Goal: Find specific page/section: Find specific page/section

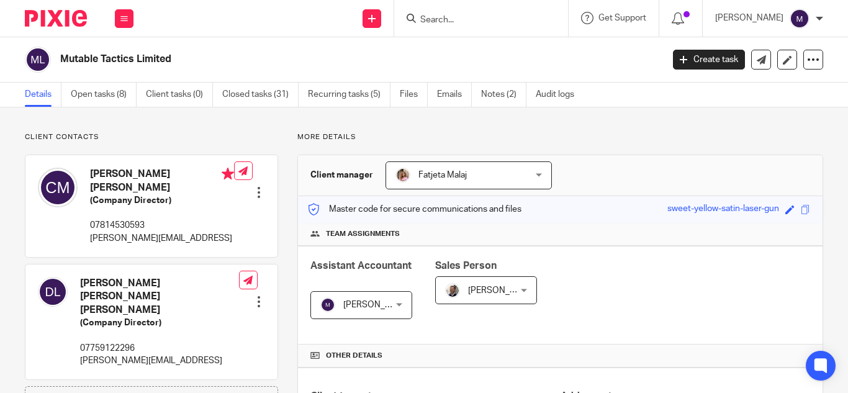
click at [456, 21] on input "Search" at bounding box center [475, 20] width 112 height 11
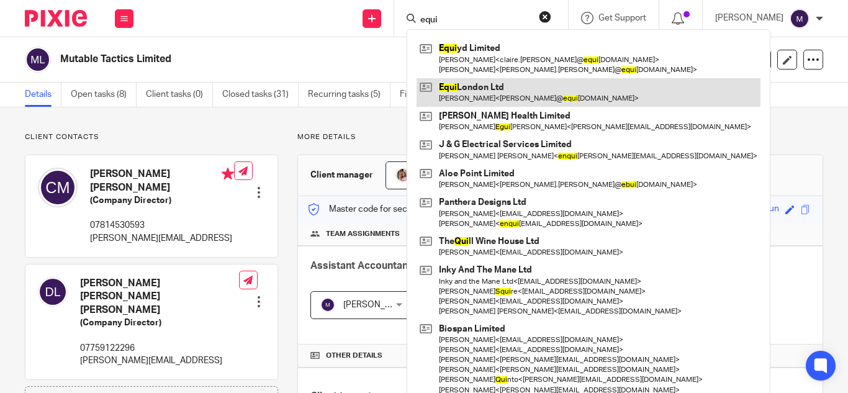
type input "equi"
click at [486, 98] on link at bounding box center [589, 92] width 344 height 29
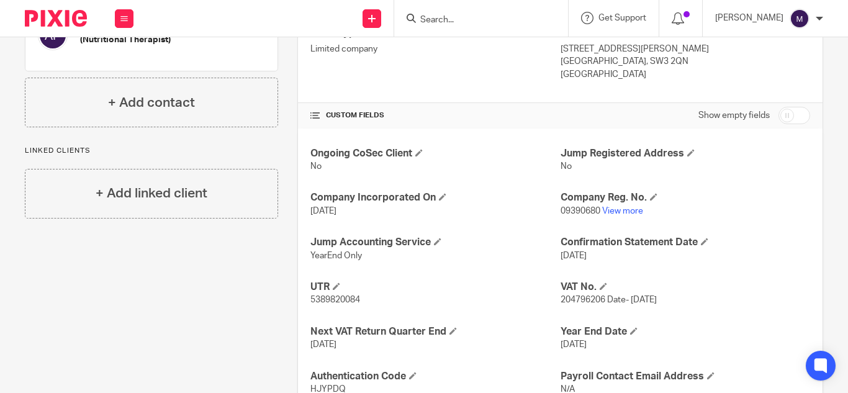
scroll to position [454, 0]
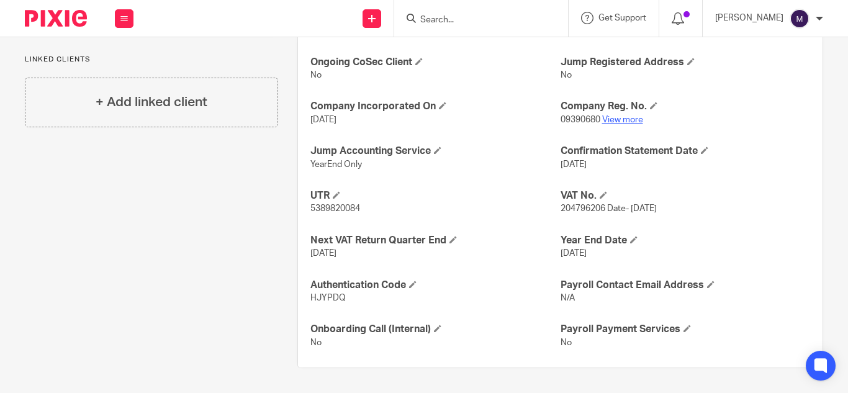
click at [614, 117] on link "View more" at bounding box center [622, 119] width 41 height 9
